Goal: Transaction & Acquisition: Purchase product/service

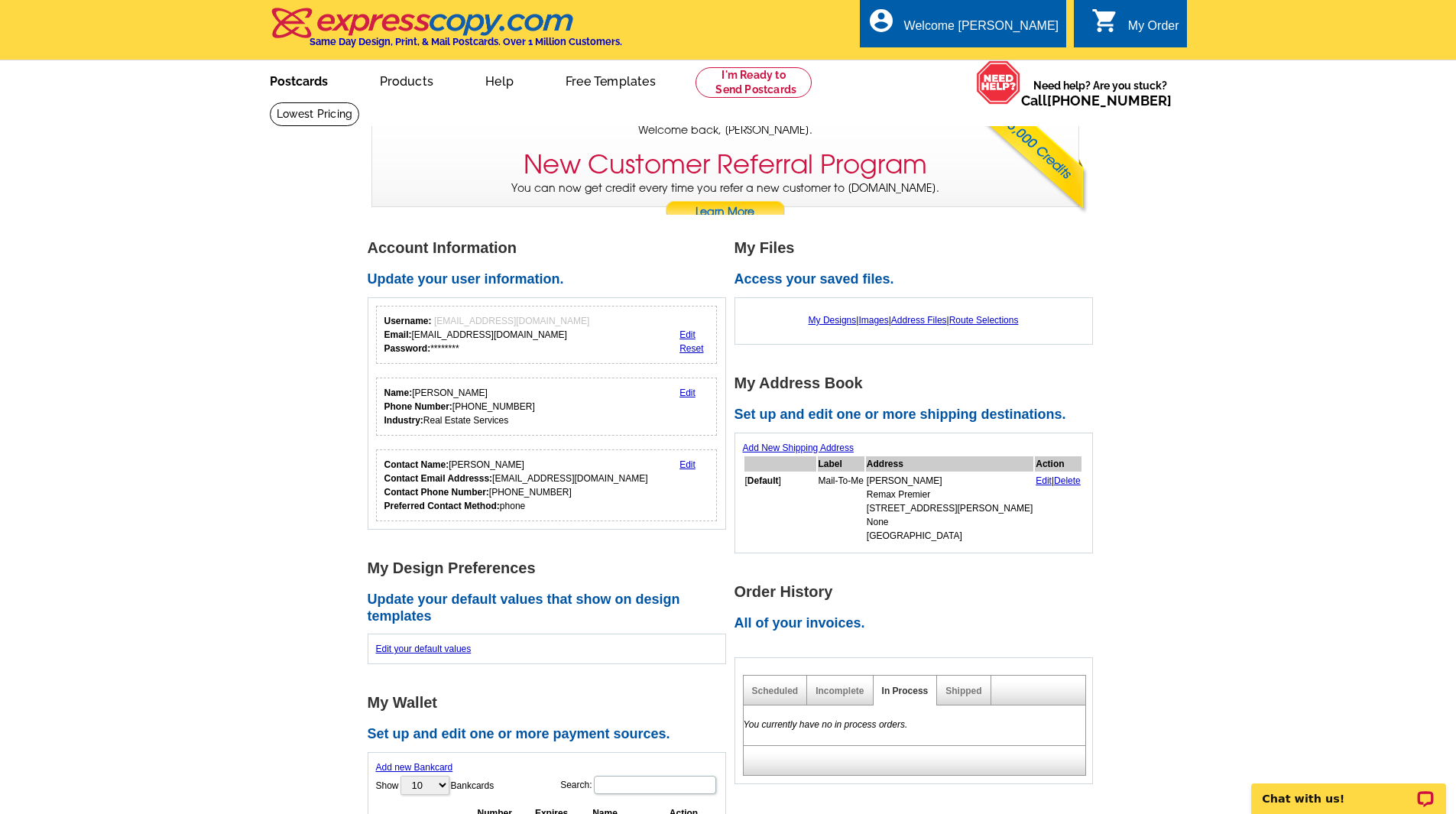
click at [294, 83] on link "Postcards" at bounding box center [298, 79] width 107 height 36
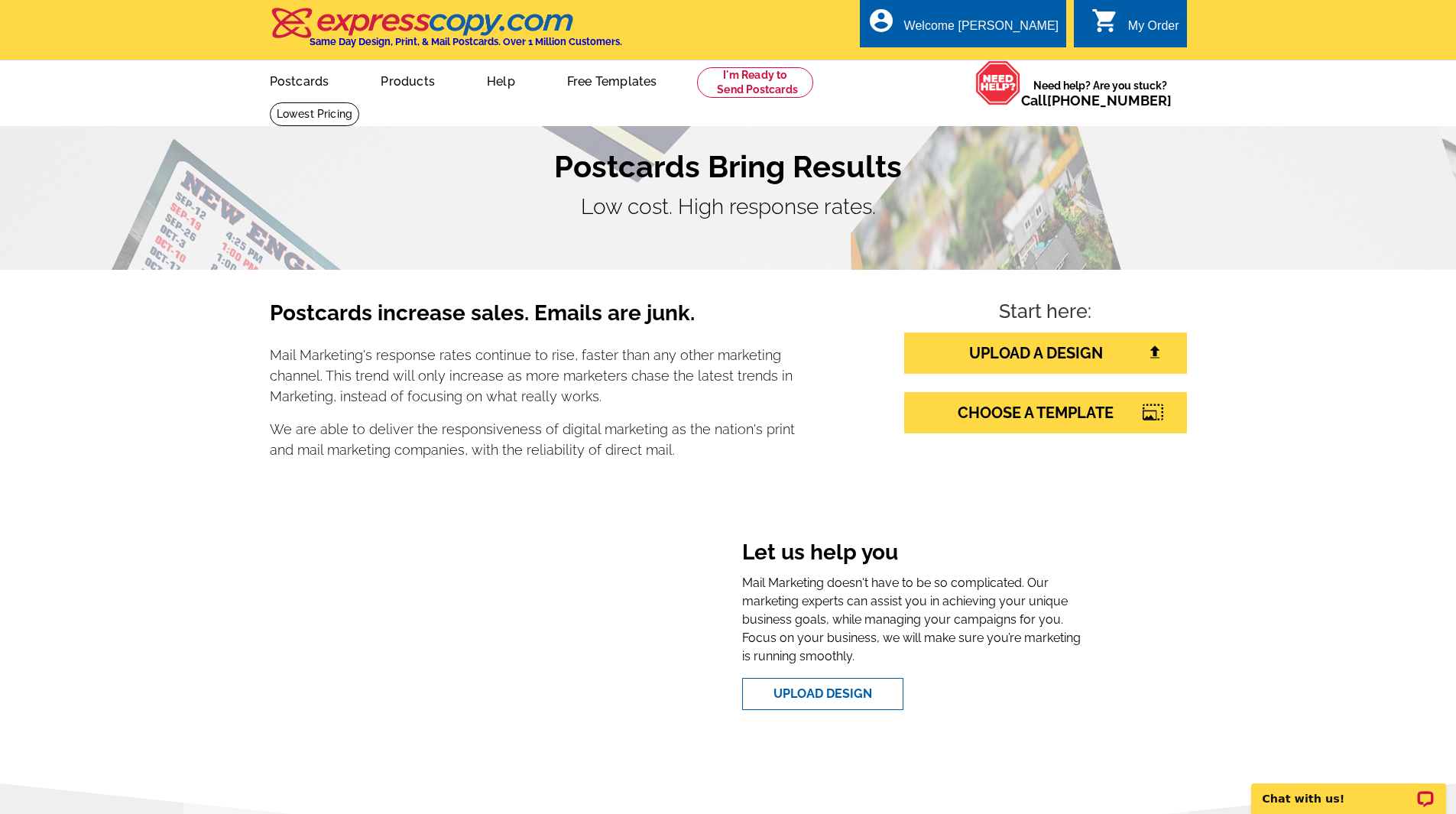
click at [1156, 25] on div "My Order" at bounding box center [1153, 29] width 51 height 21
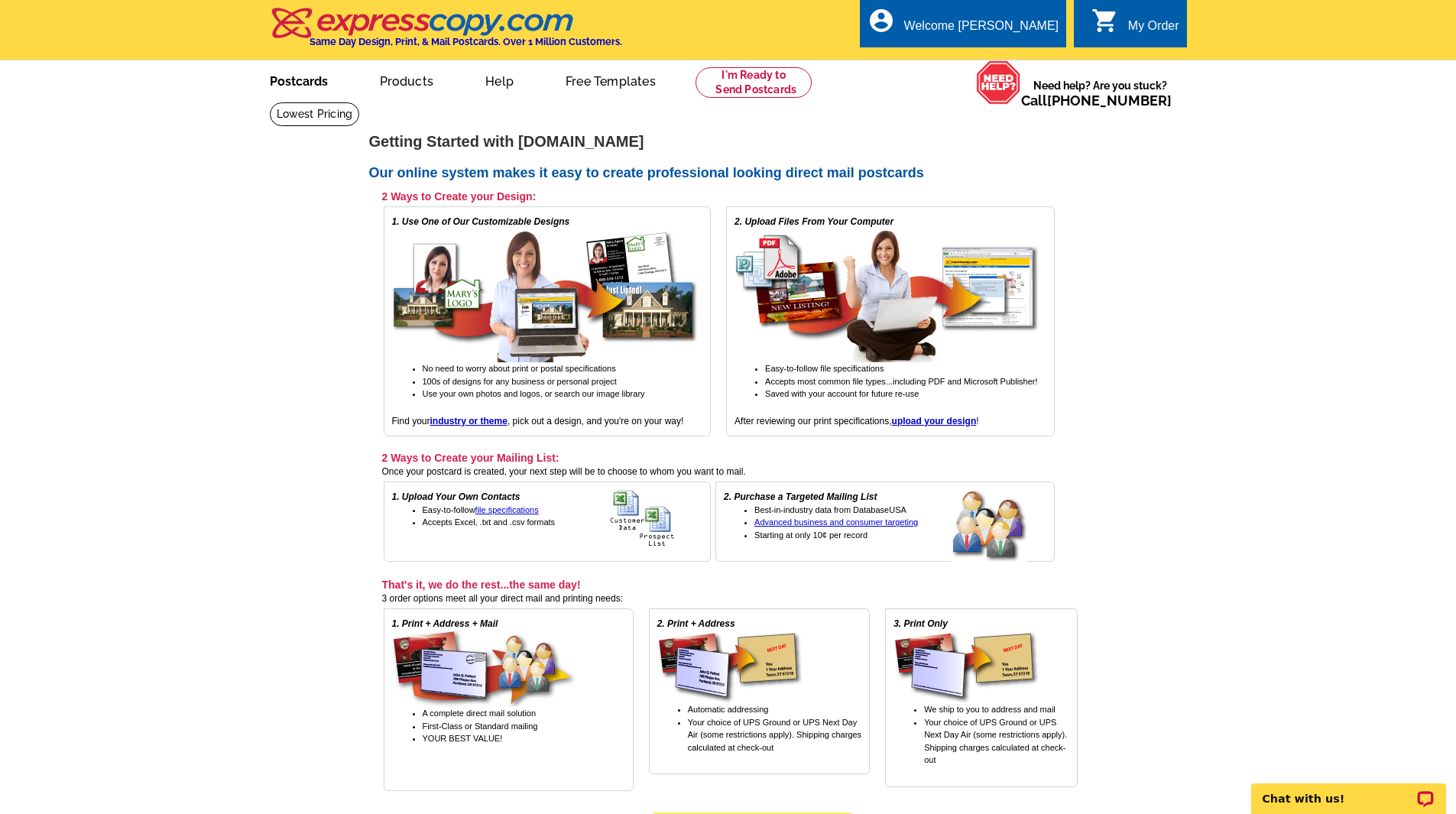
click at [293, 78] on link "Postcards" at bounding box center [298, 79] width 107 height 36
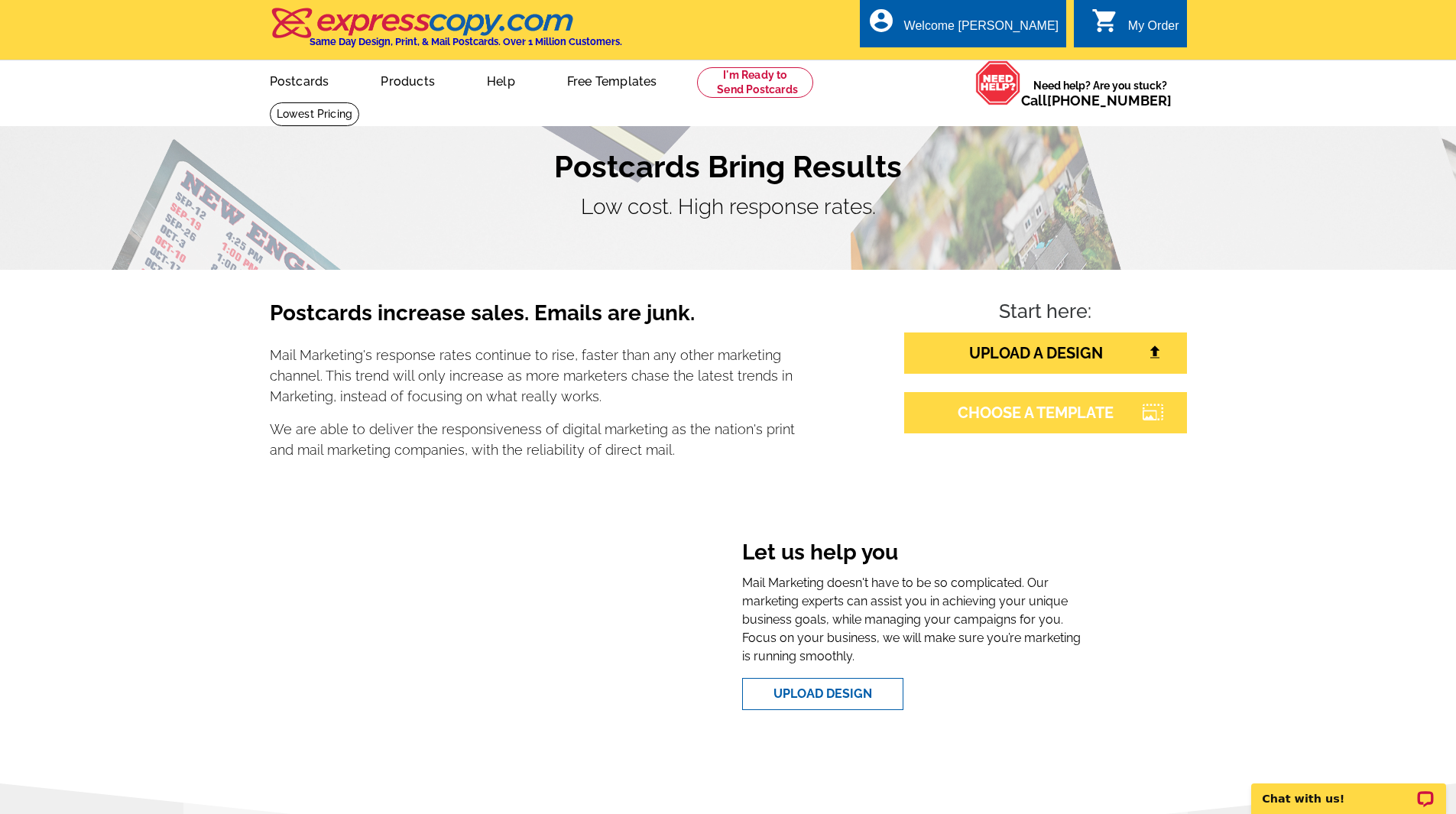
click at [1048, 409] on link "CHOOSE A TEMPLATE" at bounding box center [1046, 412] width 283 height 41
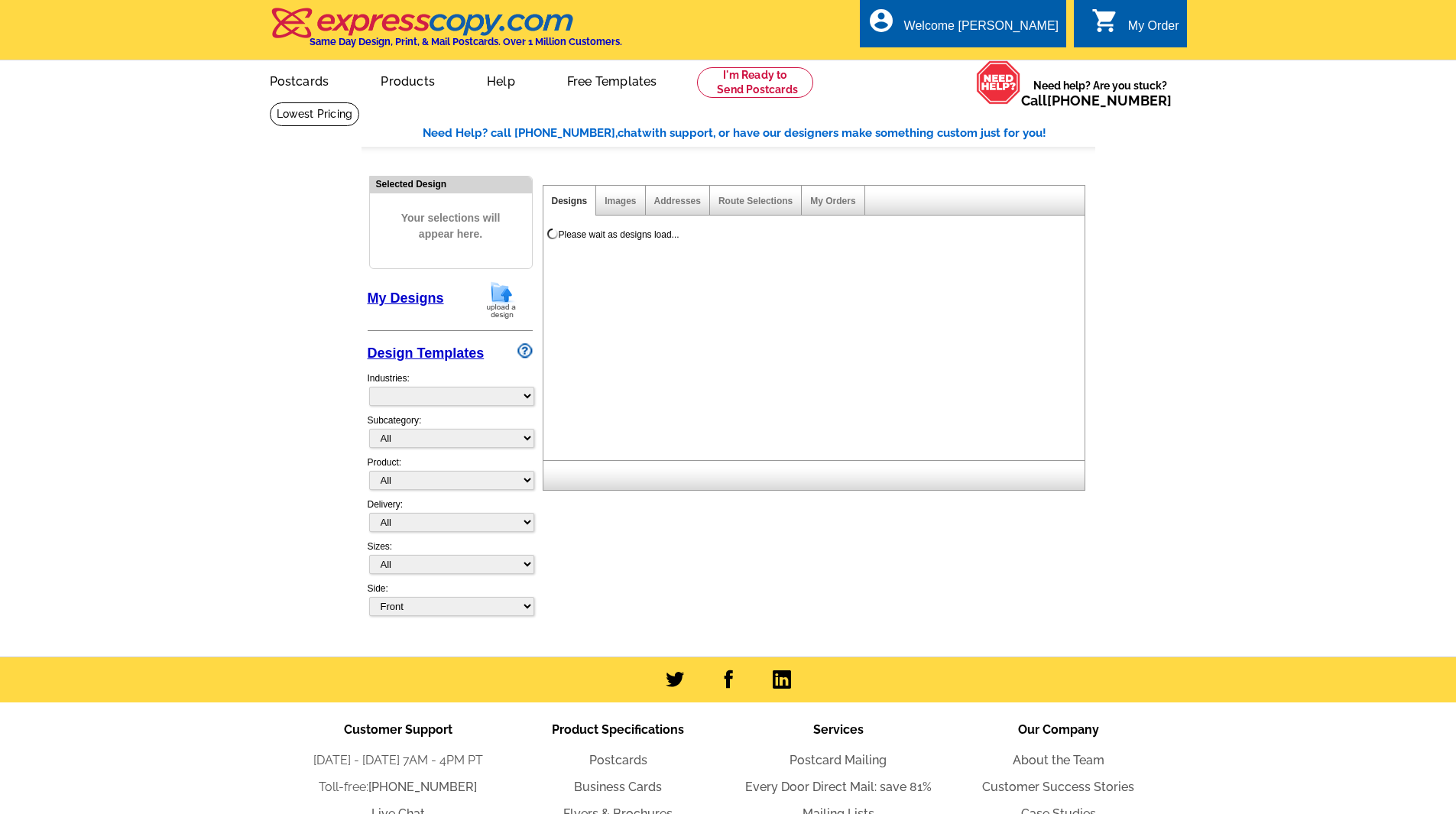
select select "785"
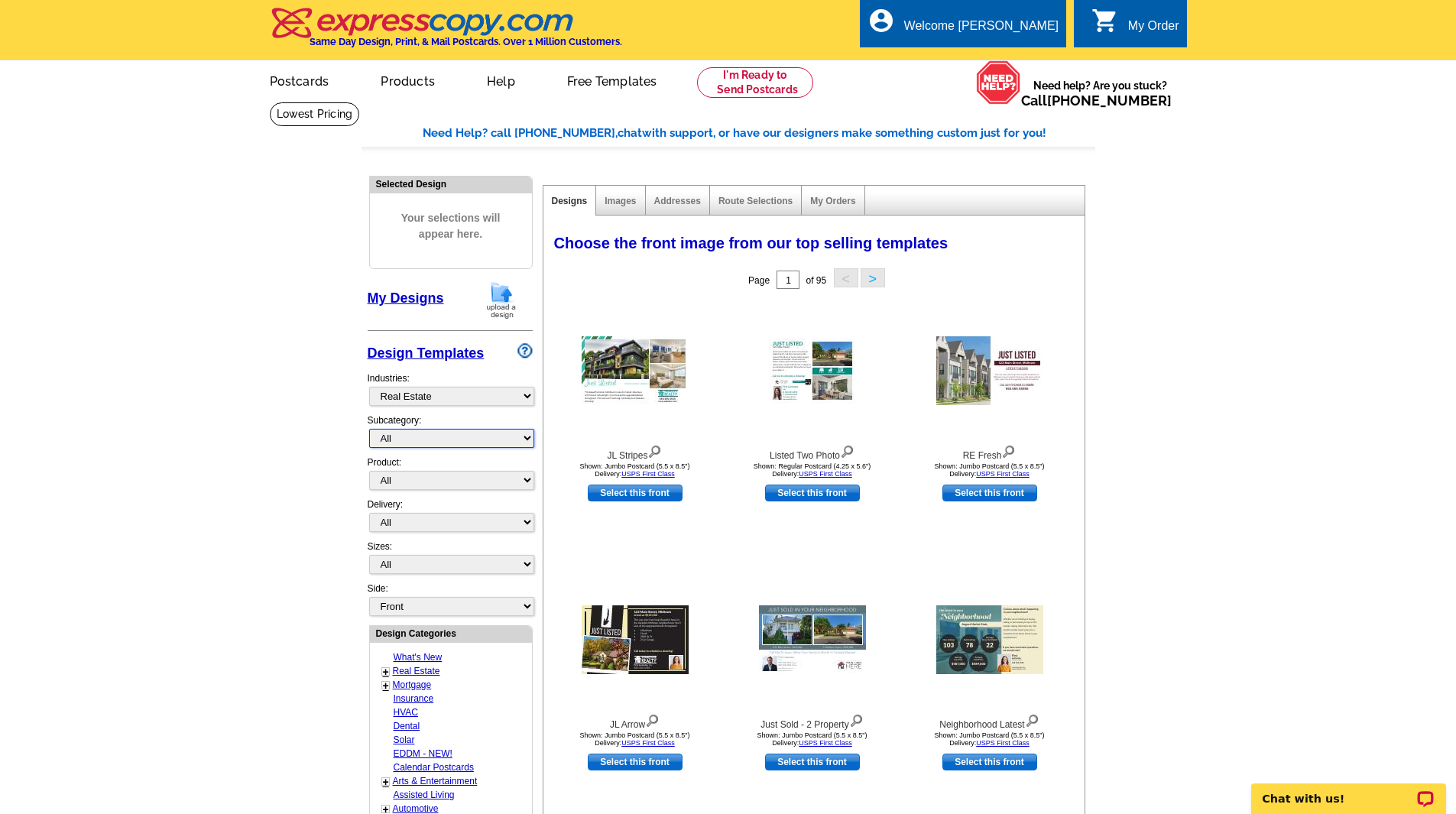
click at [523, 438] on select "All RE/MAX® Referrals [PERSON_NAME]® Berkshire Hathaway Home Services Century 2…" at bounding box center [451, 438] width 165 height 19
select select "807"
click at [369, 429] on select "All RE/MAX® Referrals [PERSON_NAME]® Berkshire Hathaway Home Services Century 2…" at bounding box center [451, 438] width 165 height 19
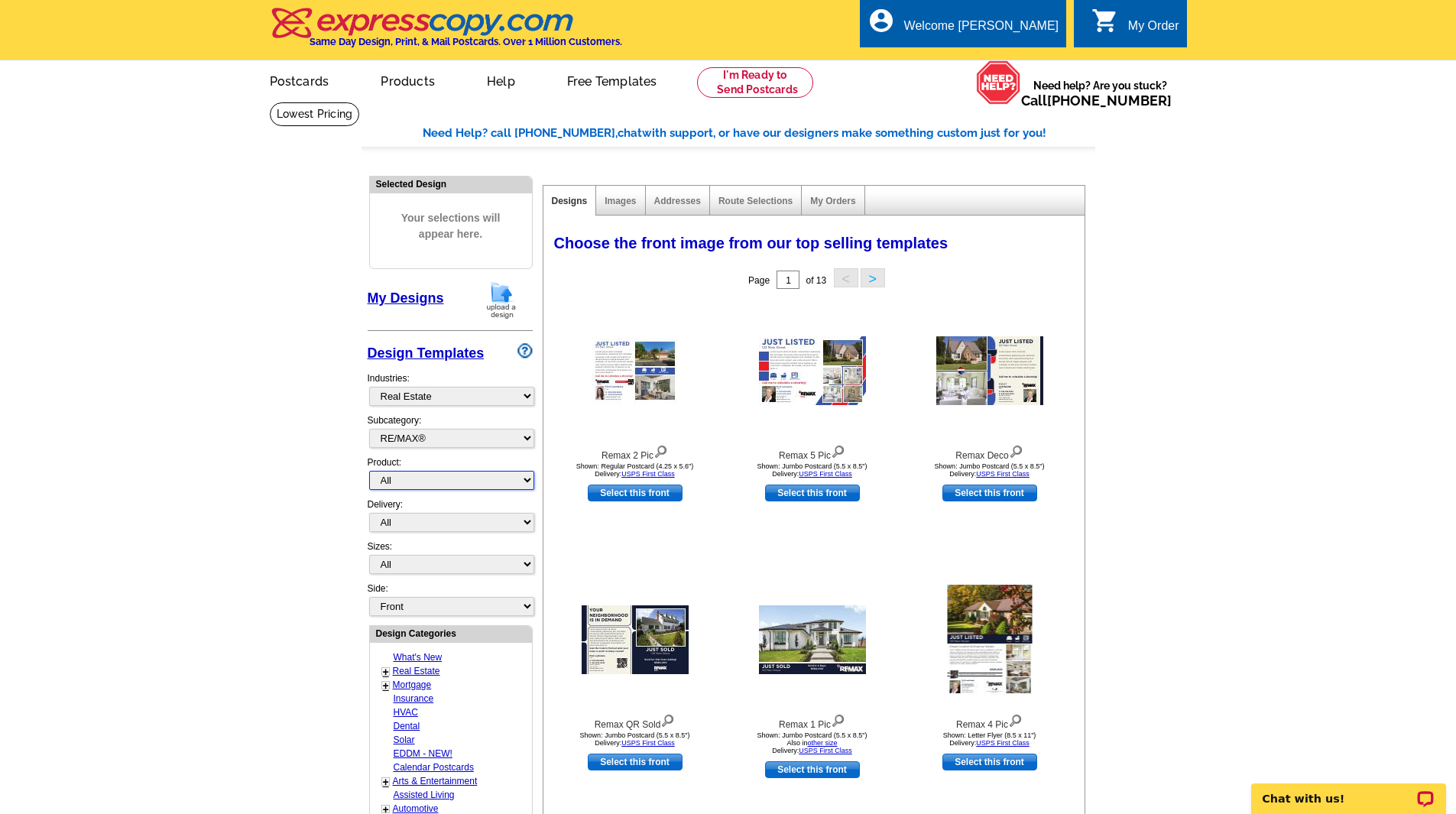
click at [526, 482] on select "All Postcards Letters and flyers Business Cards Door Hangers Greeting Cards" at bounding box center [451, 479] width 165 height 19
select select "1"
click at [369, 471] on select "All Postcards Letters and flyers Business Cards Door Hangers Greeting Cards" at bounding box center [451, 479] width 165 height 19
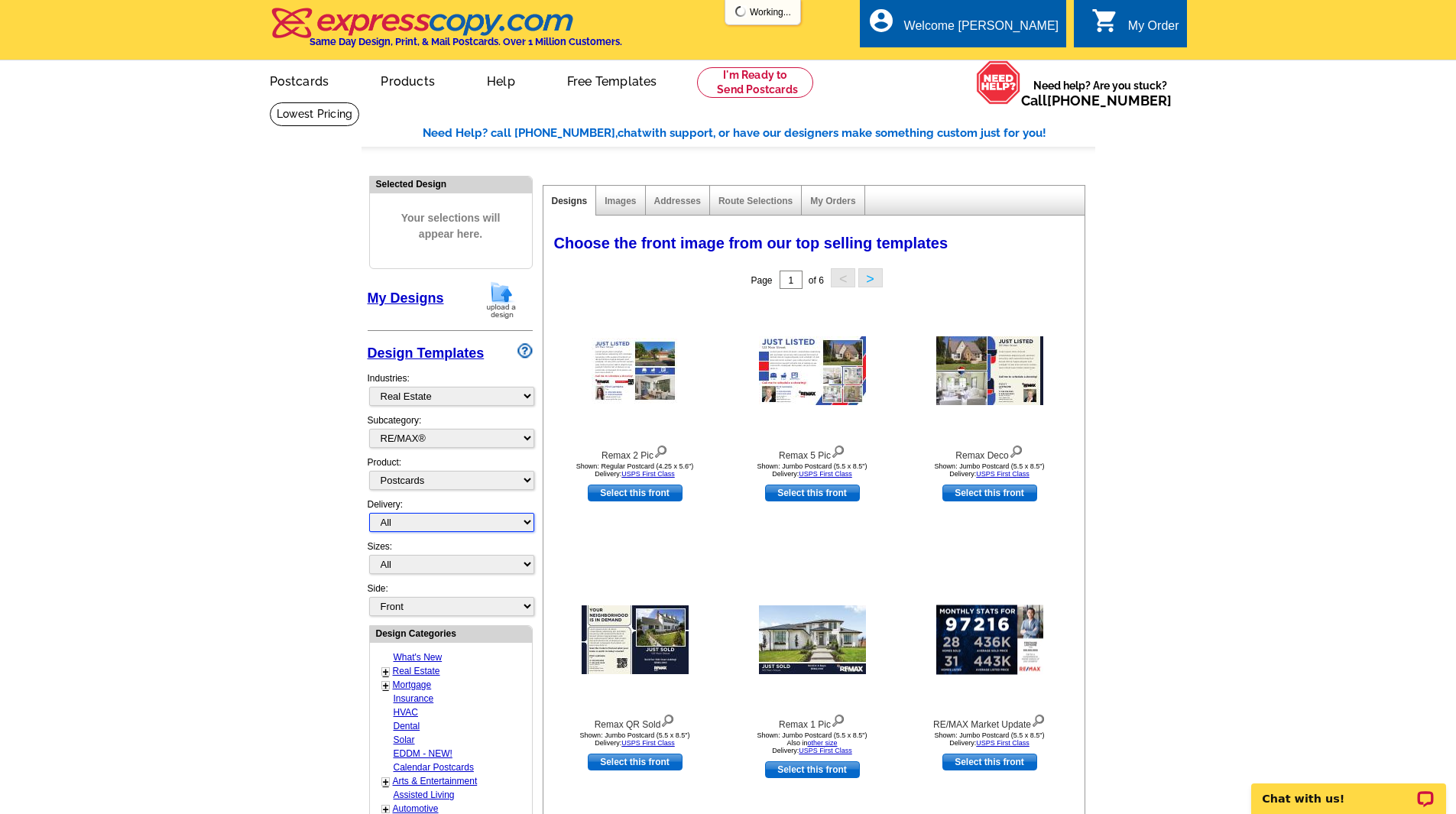
click at [527, 524] on select "All First Class Mail Shipped to Me EDDM Save 66% on Postage" at bounding box center [451, 522] width 165 height 19
select select "1"
click at [369, 513] on select "All First Class Mail Shipped to Me EDDM Save 66% on Postage" at bounding box center [451, 522] width 165 height 19
click at [530, 565] on select "All Jumbo Postcard (5.5" x 8.5") Regular Postcard (4.25" x 5.6") Panoramic Post…" at bounding box center [451, 564] width 165 height 19
select select "2"
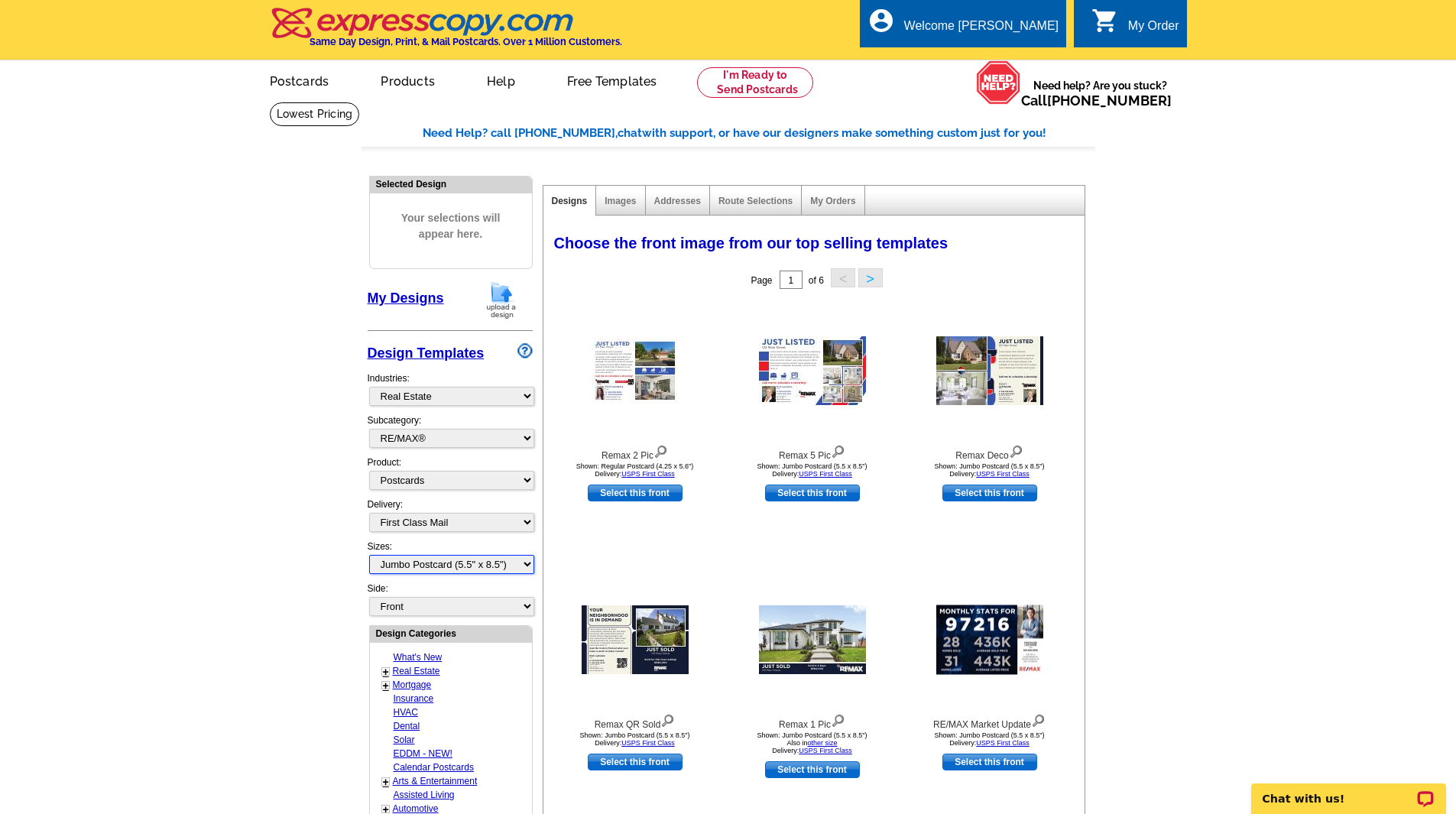
click at [369, 555] on select "All Jumbo Postcard (5.5" x 8.5") Regular Postcard (4.25" x 5.6") Panoramic Post…" at bounding box center [451, 564] width 165 height 19
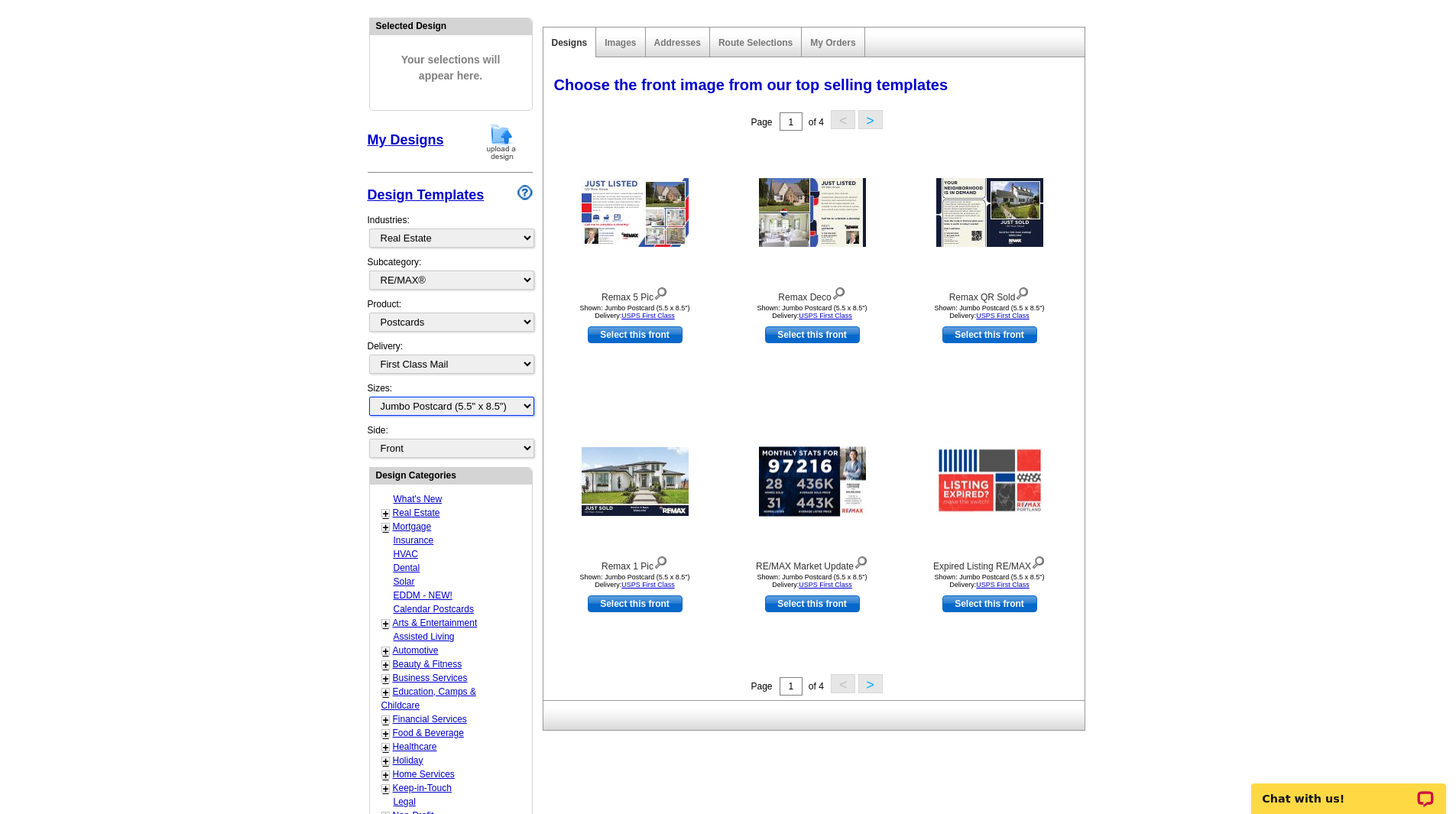
scroll to position [180, 0]
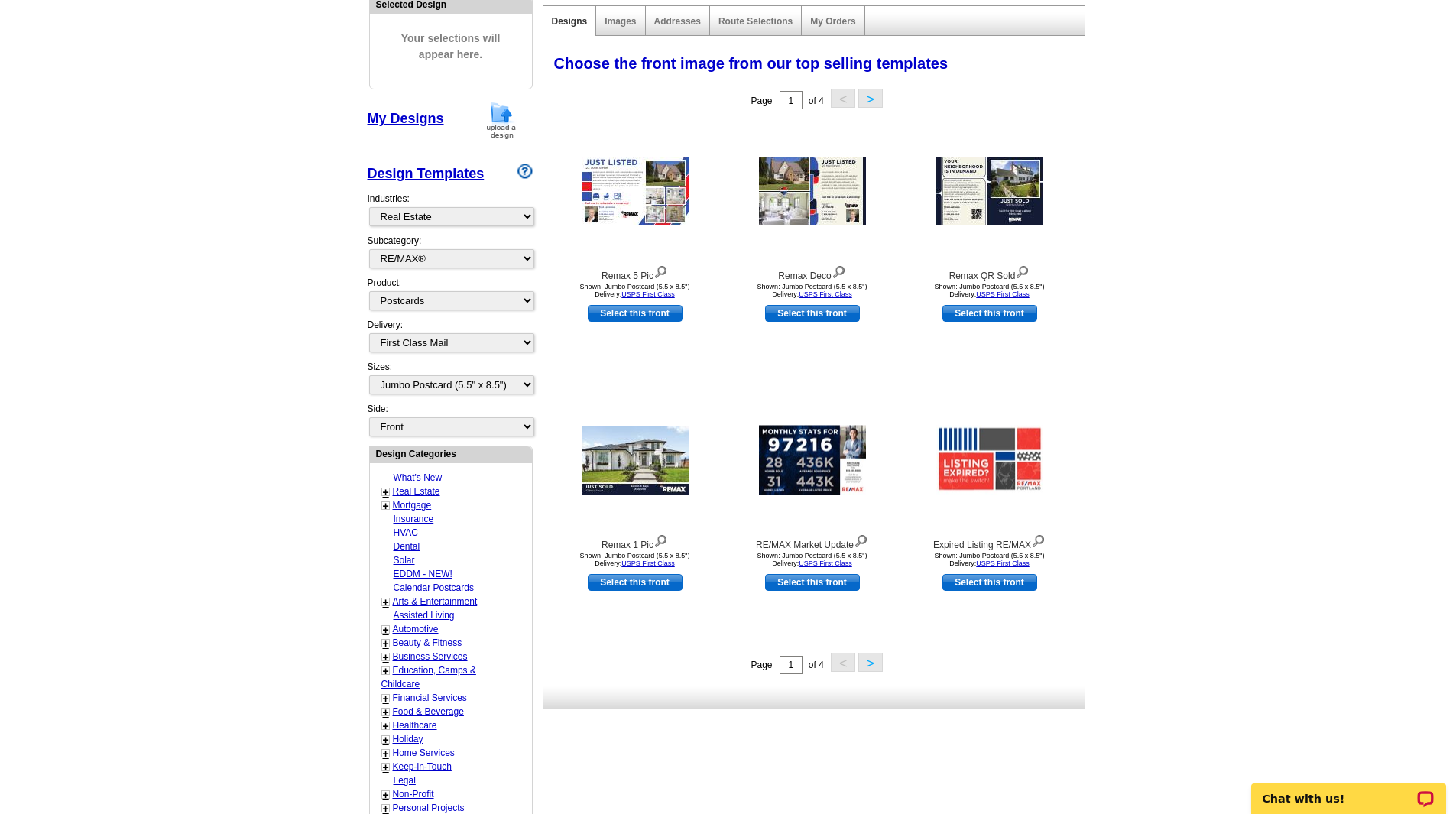
click at [871, 669] on button ">" at bounding box center [870, 662] width 25 height 19
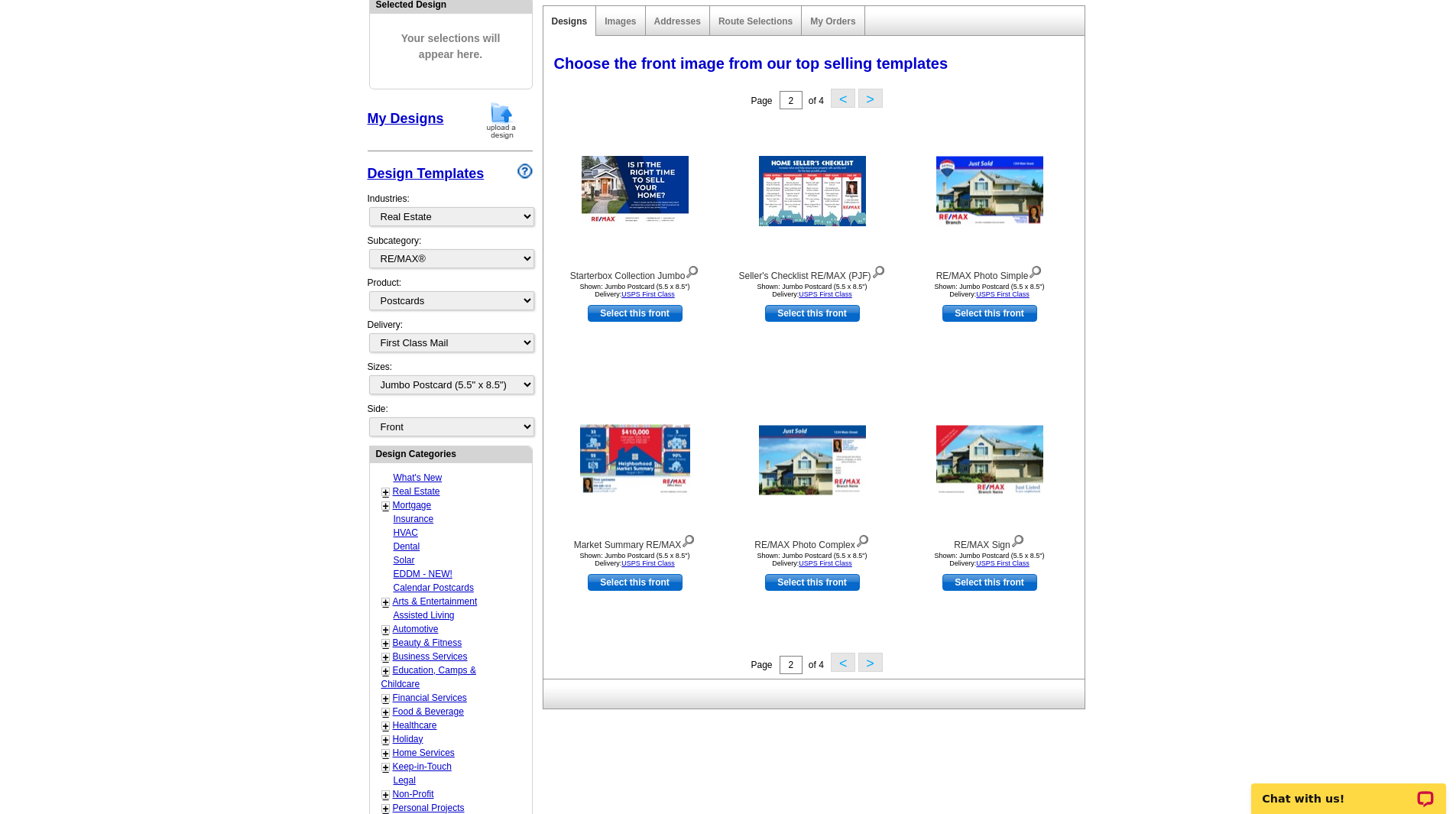
click at [871, 669] on button ">" at bounding box center [870, 662] width 25 height 19
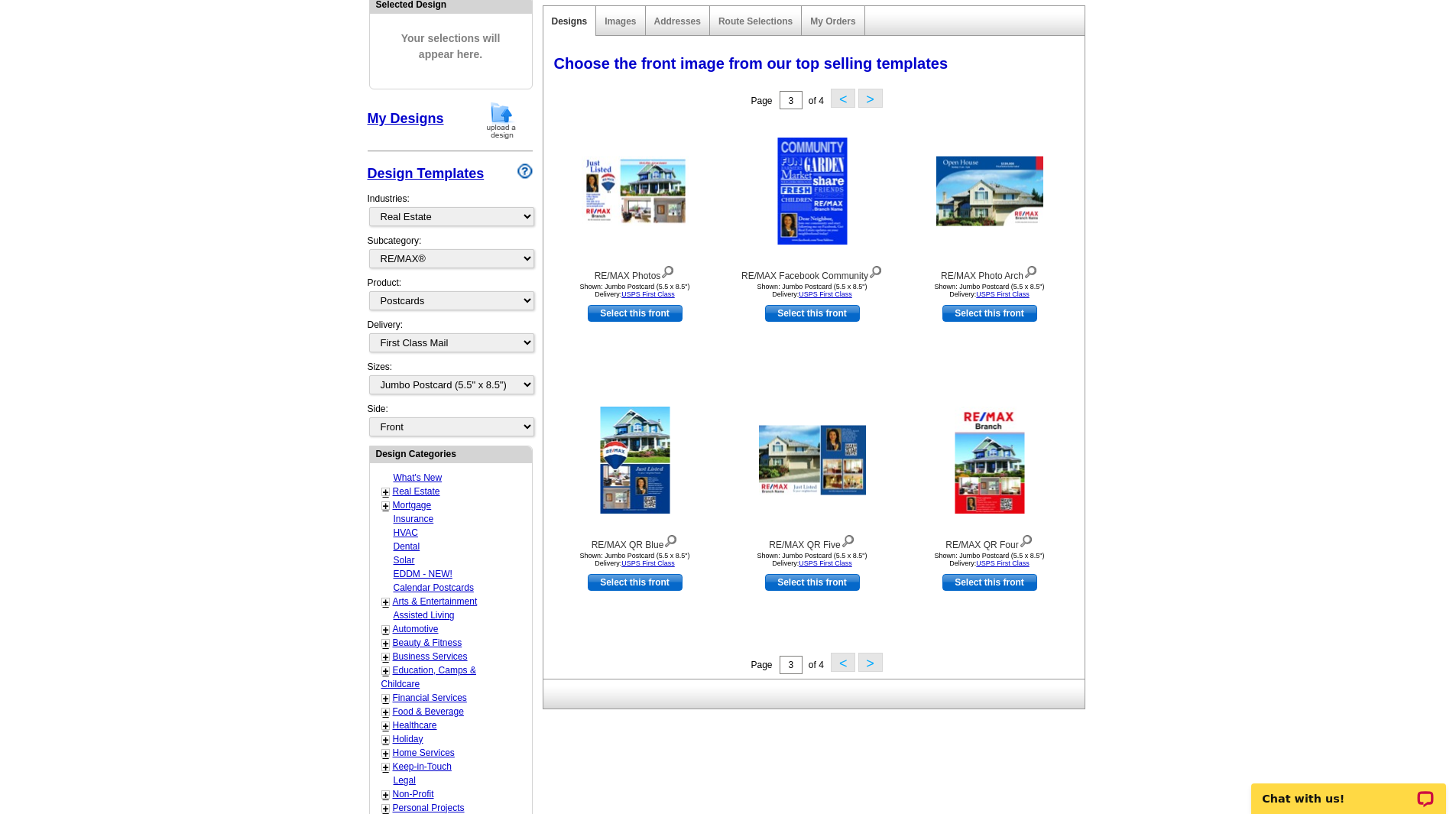
click at [871, 669] on button ">" at bounding box center [870, 662] width 25 height 19
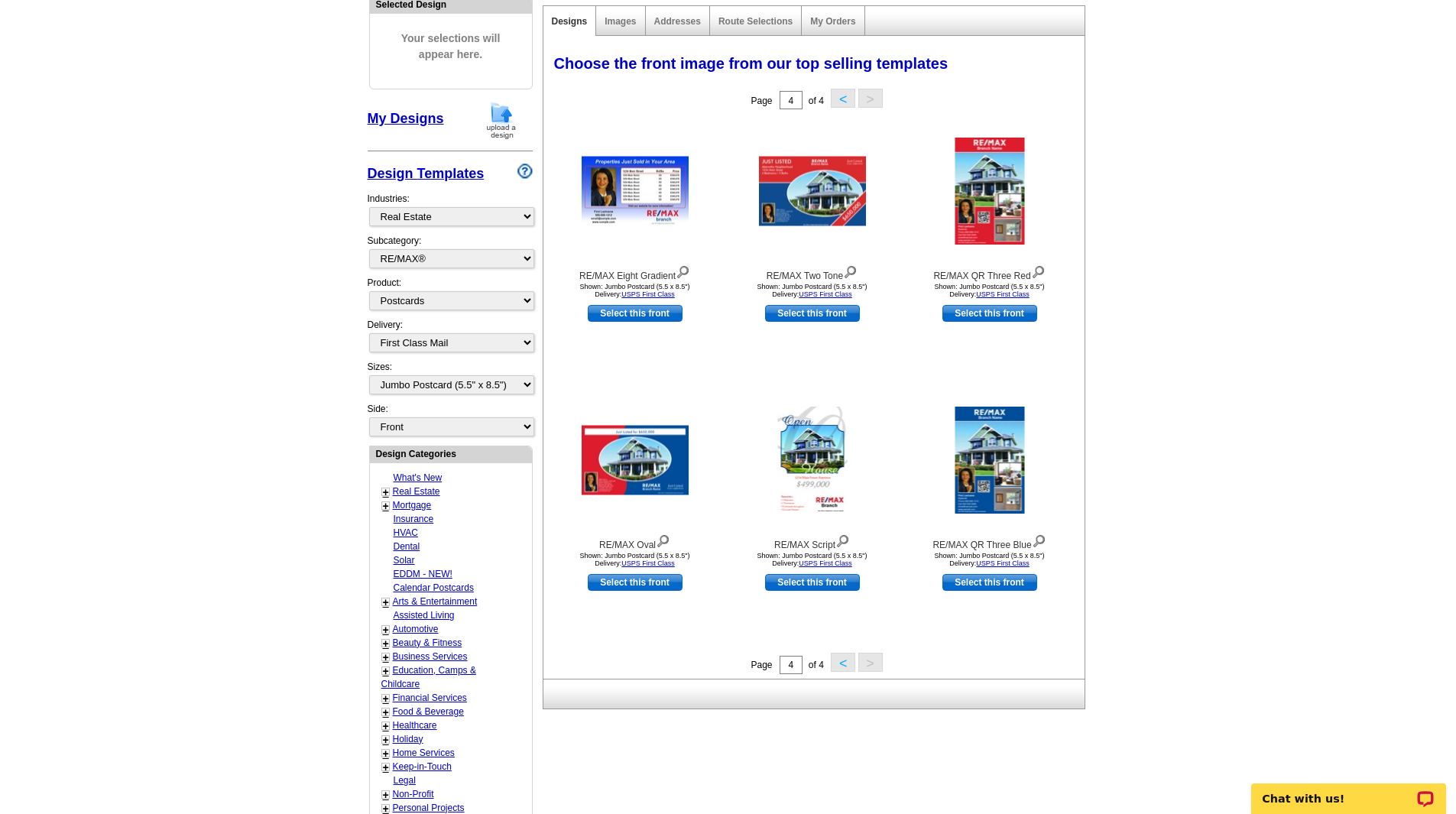
click at [414, 489] on link "Real Estate" at bounding box center [417, 491] width 47 height 11
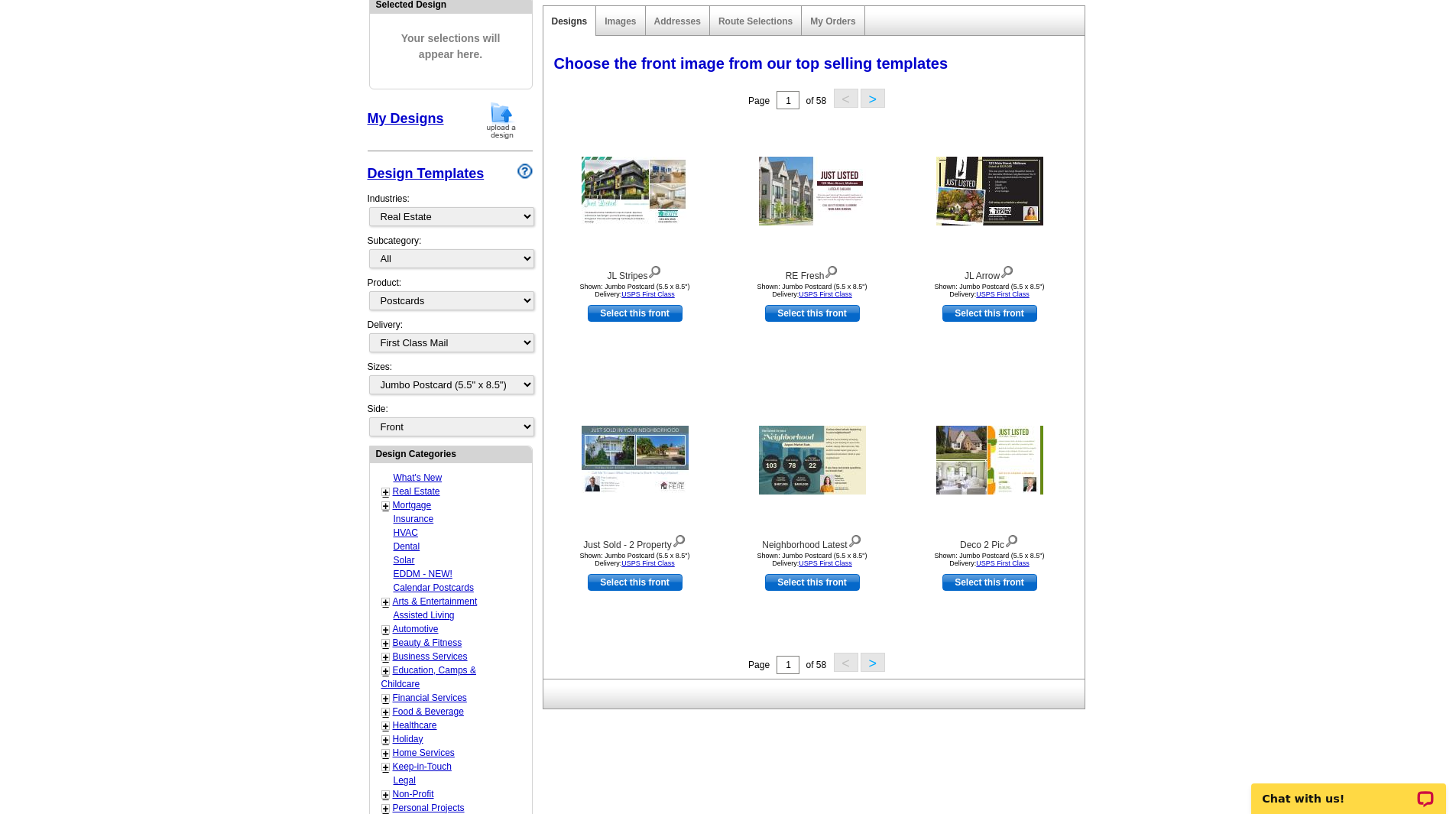
click at [413, 493] on link "Real Estate" at bounding box center [417, 491] width 47 height 11
